Goal: Find specific page/section: Find specific page/section

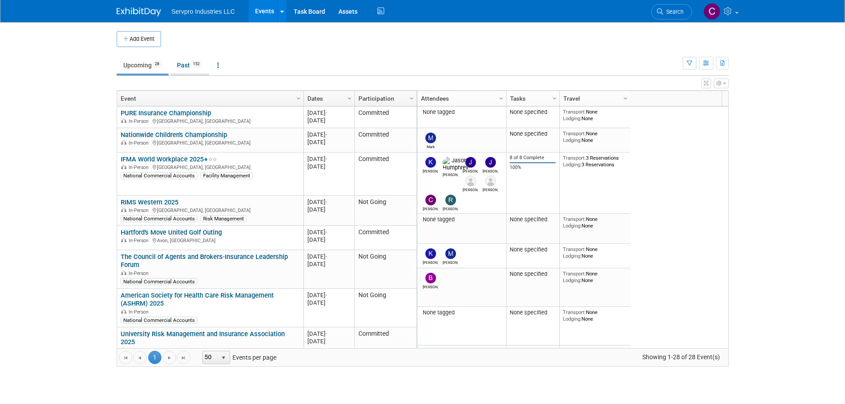
click at [186, 66] on link "Past 152" at bounding box center [189, 65] width 39 height 17
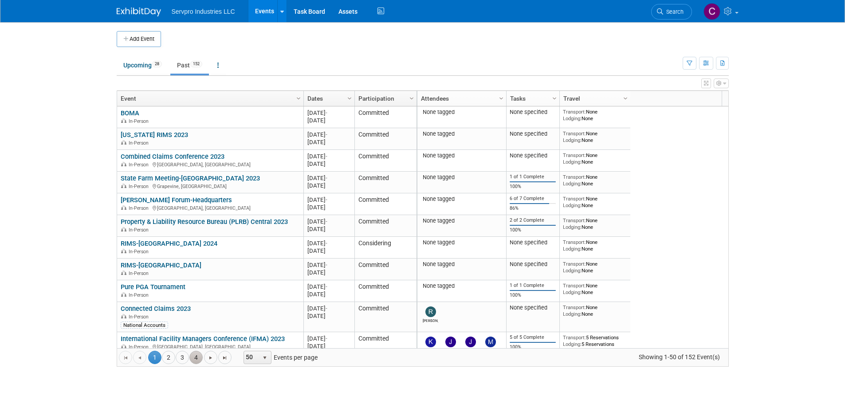
click at [196, 357] on link "4" at bounding box center [196, 357] width 13 height 13
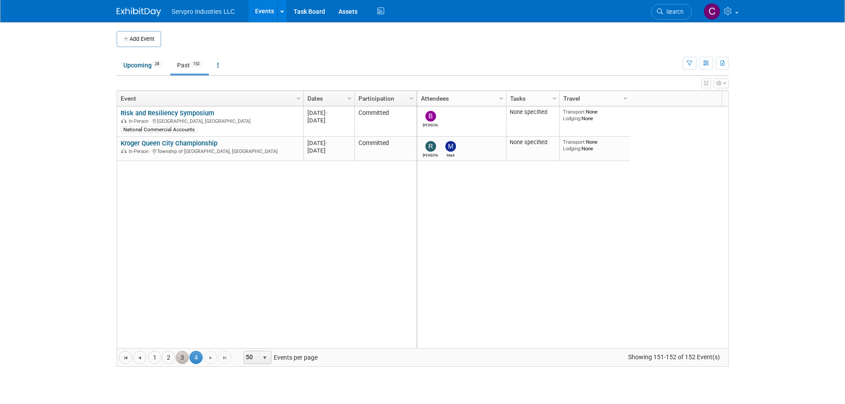
click at [183, 359] on link "3" at bounding box center [182, 357] width 13 height 13
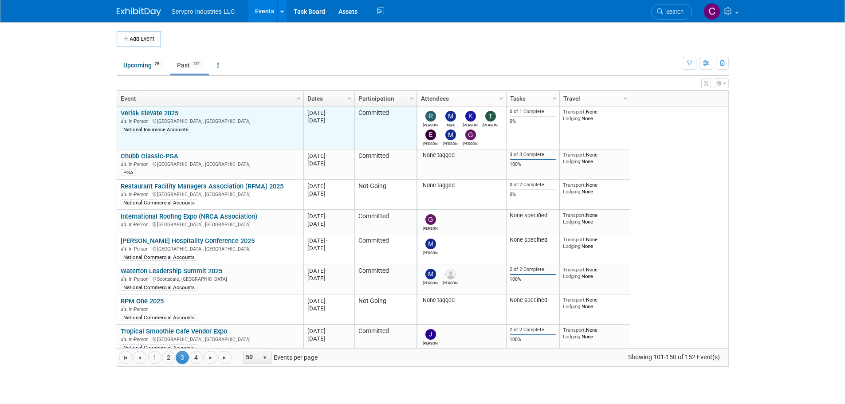
click at [144, 109] on link "Verisk Elevate 2025" at bounding box center [150, 113] width 58 height 8
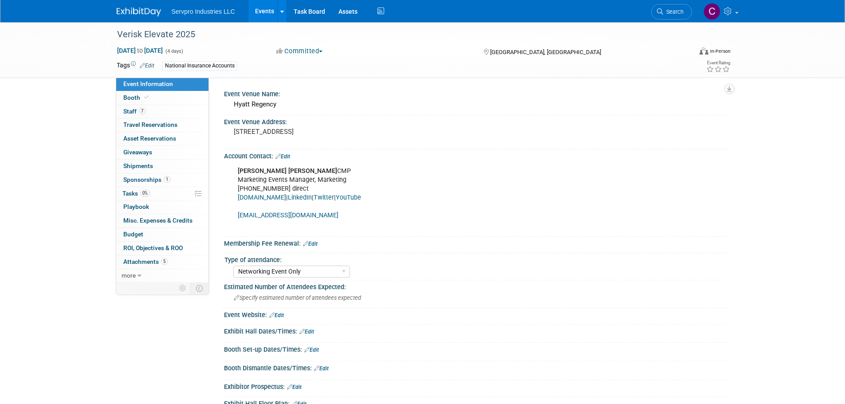
select select "Networking Event Only"
click at [139, 111] on span "7" at bounding box center [142, 111] width 7 height 7
